Goal: Task Accomplishment & Management: Manage account settings

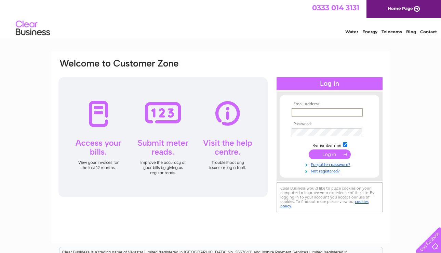
type input "trimmys@sky.com"
click at [330, 153] on input "submit" at bounding box center [330, 154] width 42 height 10
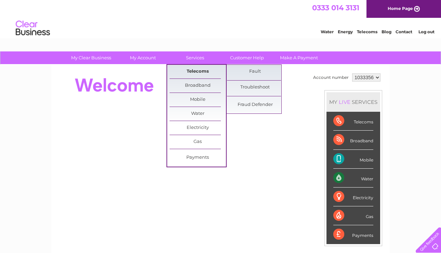
click at [201, 68] on link "Telecoms" at bounding box center [198, 72] width 56 height 14
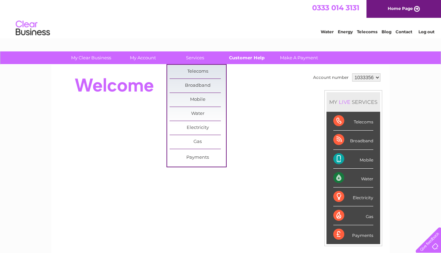
click at [257, 59] on link "Customer Help" at bounding box center [247, 57] width 56 height 13
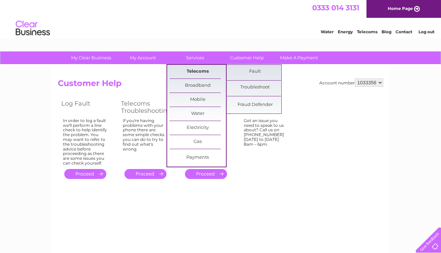
click at [195, 76] on link "Telecoms" at bounding box center [198, 72] width 56 height 14
click at [195, 69] on link "Telecoms" at bounding box center [198, 72] width 56 height 14
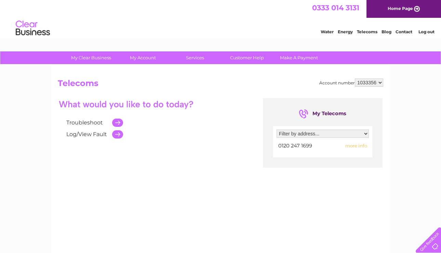
select select "1840530"
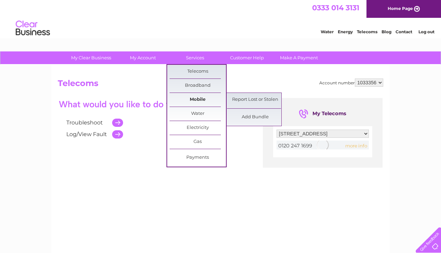
click at [185, 98] on link "Mobile" at bounding box center [198, 100] width 56 height 14
click at [193, 100] on link "Mobile" at bounding box center [198, 100] width 56 height 14
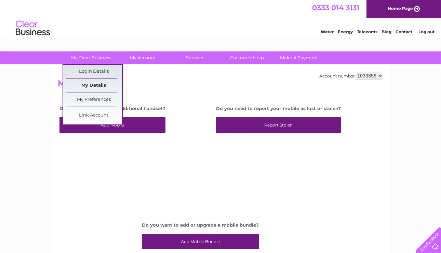
click at [99, 82] on link "My Details" at bounding box center [94, 86] width 56 height 14
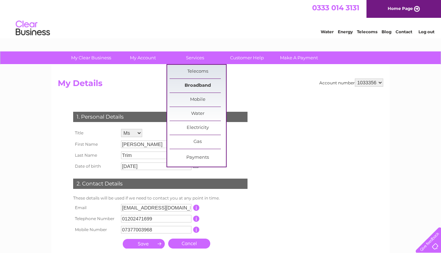
drag, startPoint x: 202, startPoint y: 59, endPoint x: 202, endPoint y: 80, distance: 20.9
click at [202, 64] on li "Services Telecoms Fault Troubleshoot Fraud Defender Broadband Mobile Gas" at bounding box center [192, 57] width 51 height 13
click at [190, 157] on link "Payments" at bounding box center [198, 158] width 56 height 14
